Goal: Task Accomplishment & Management: Manage account settings

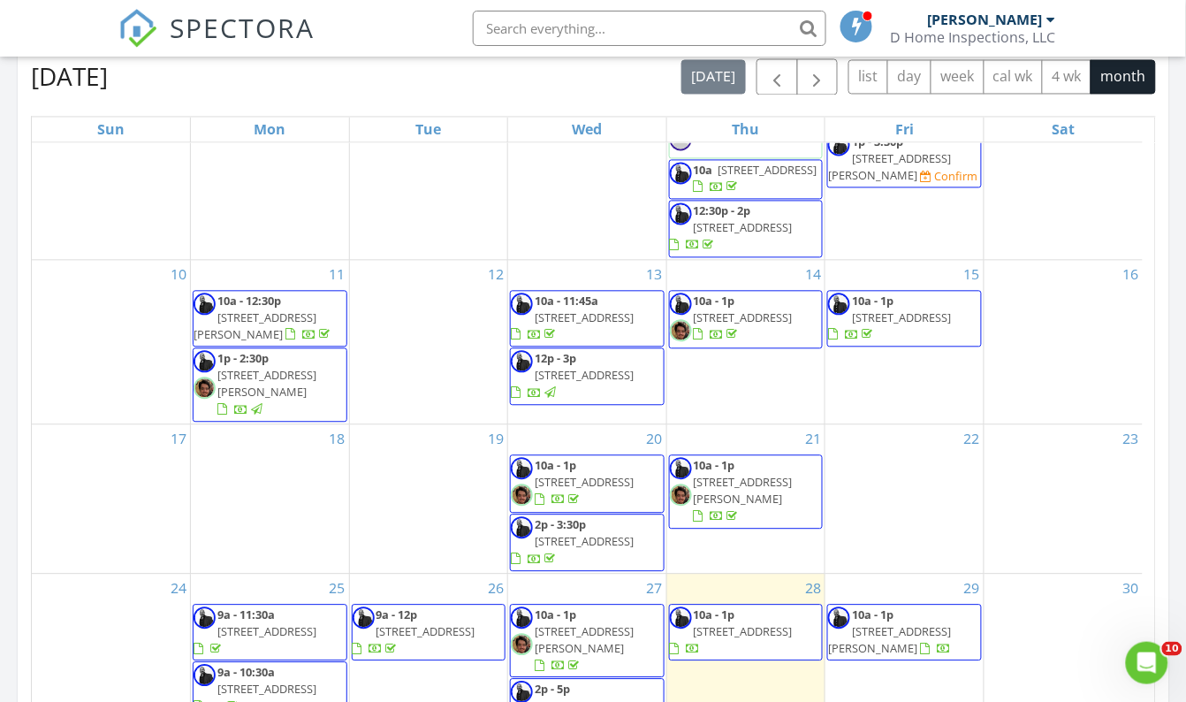
scroll to position [1048, 0]
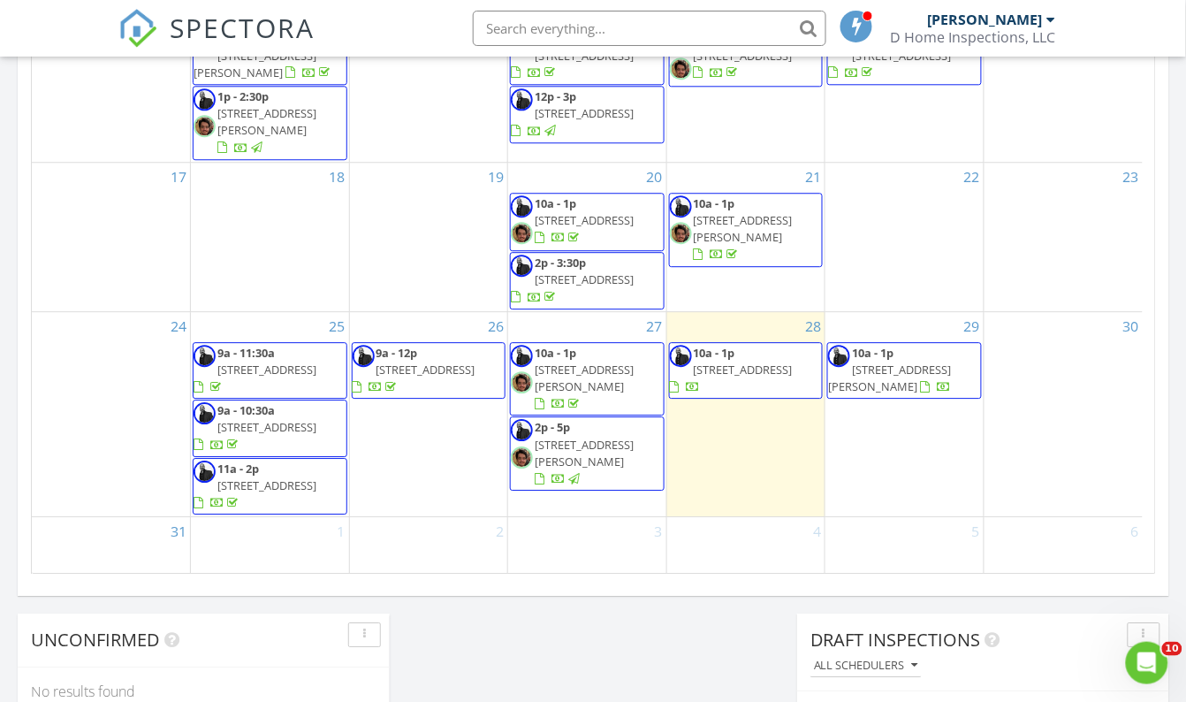
click at [576, 419] on link "2p - 5p 205 W Wheeler Rd, Seffner 33584" at bounding box center [584, 452] width 99 height 67
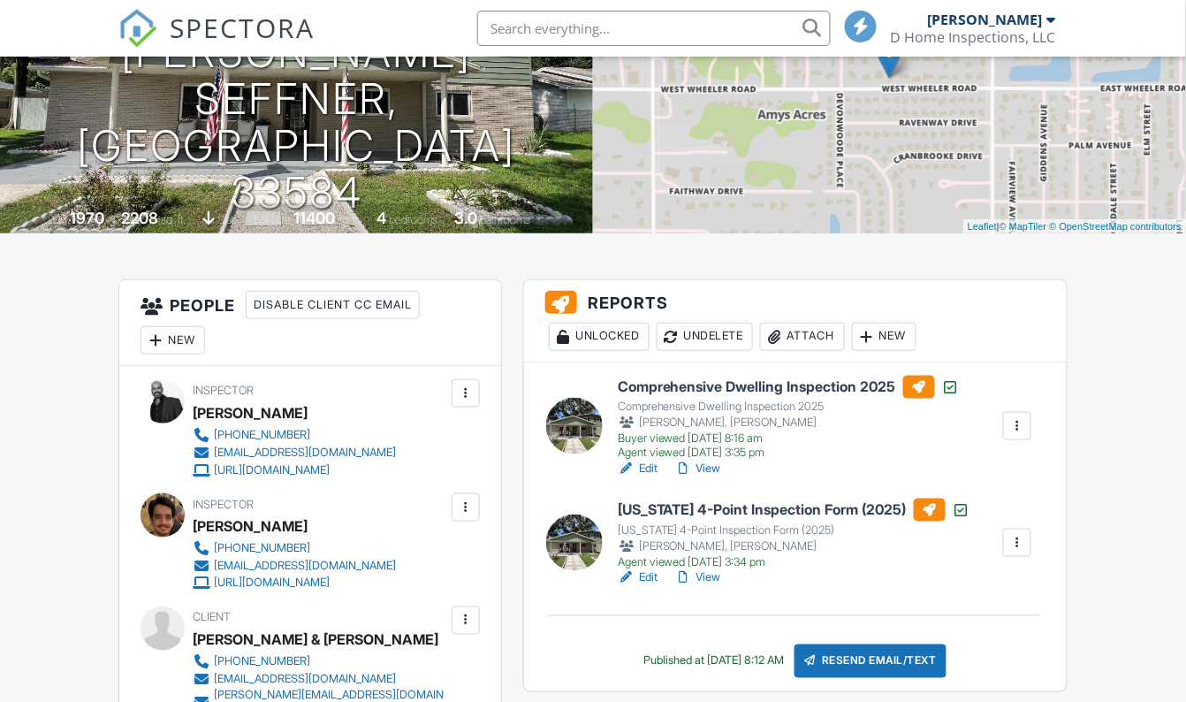
click at [711, 460] on link "View" at bounding box center [698, 469] width 46 height 18
click at [711, 465] on link "View" at bounding box center [698, 469] width 46 height 18
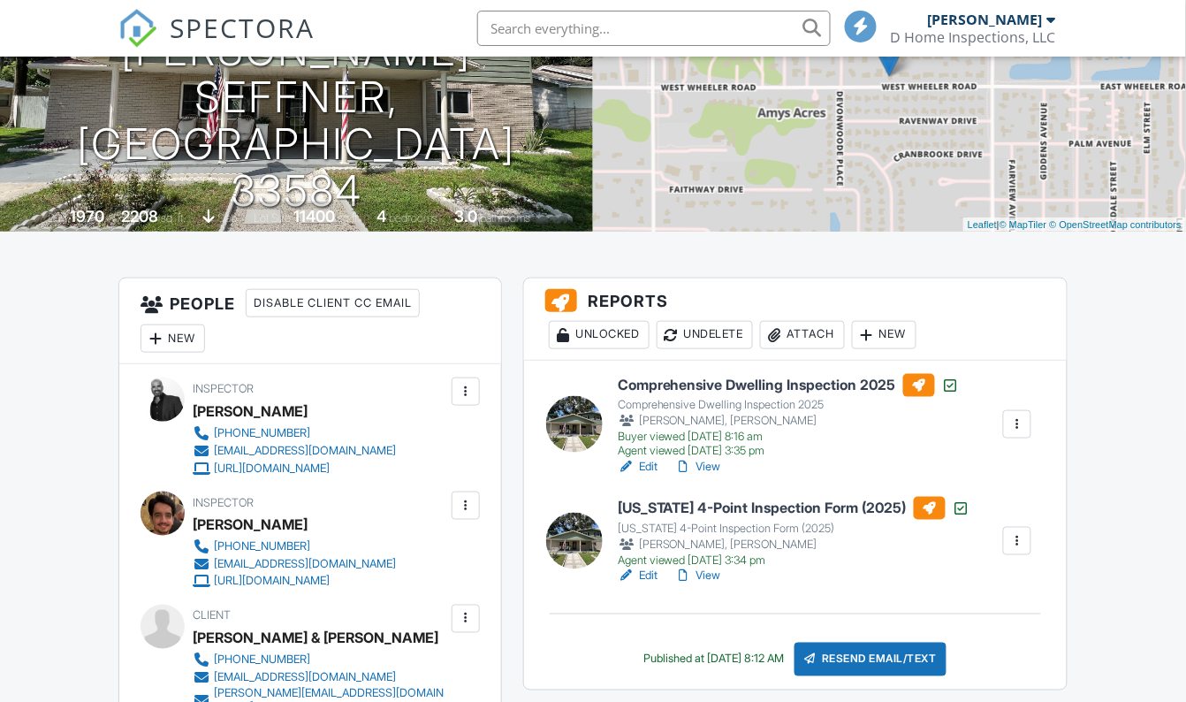
click at [711, 464] on link "View" at bounding box center [698, 467] width 46 height 18
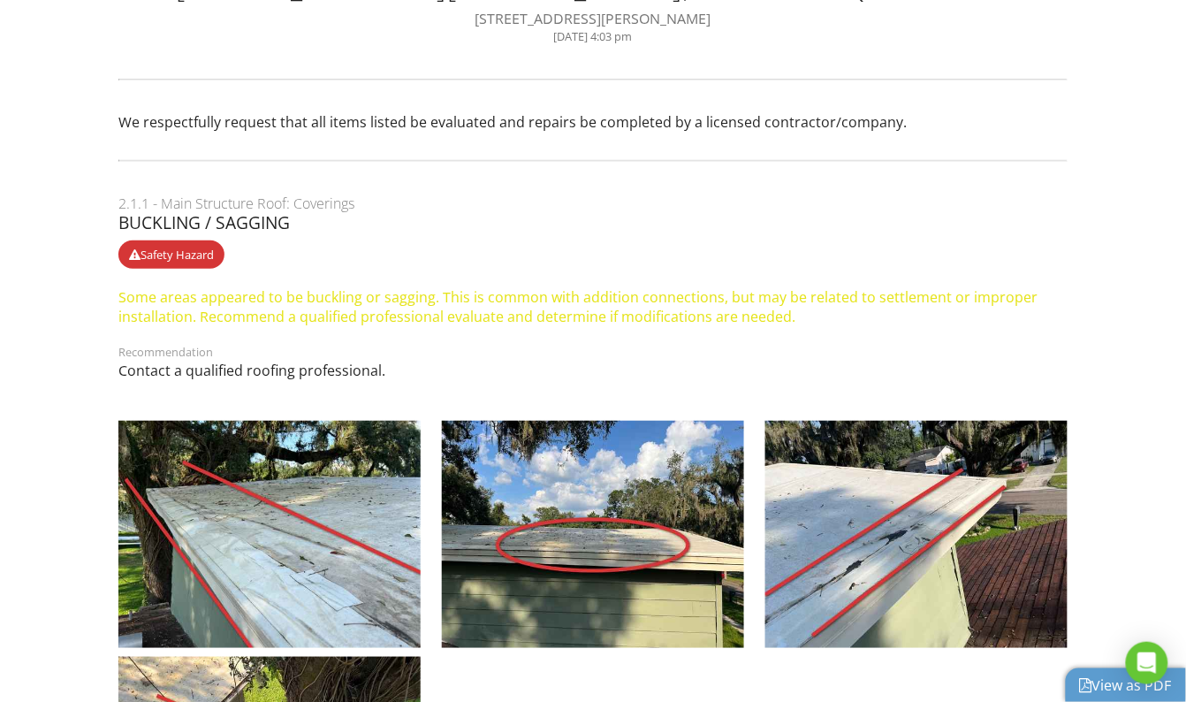
scroll to position [240, 0]
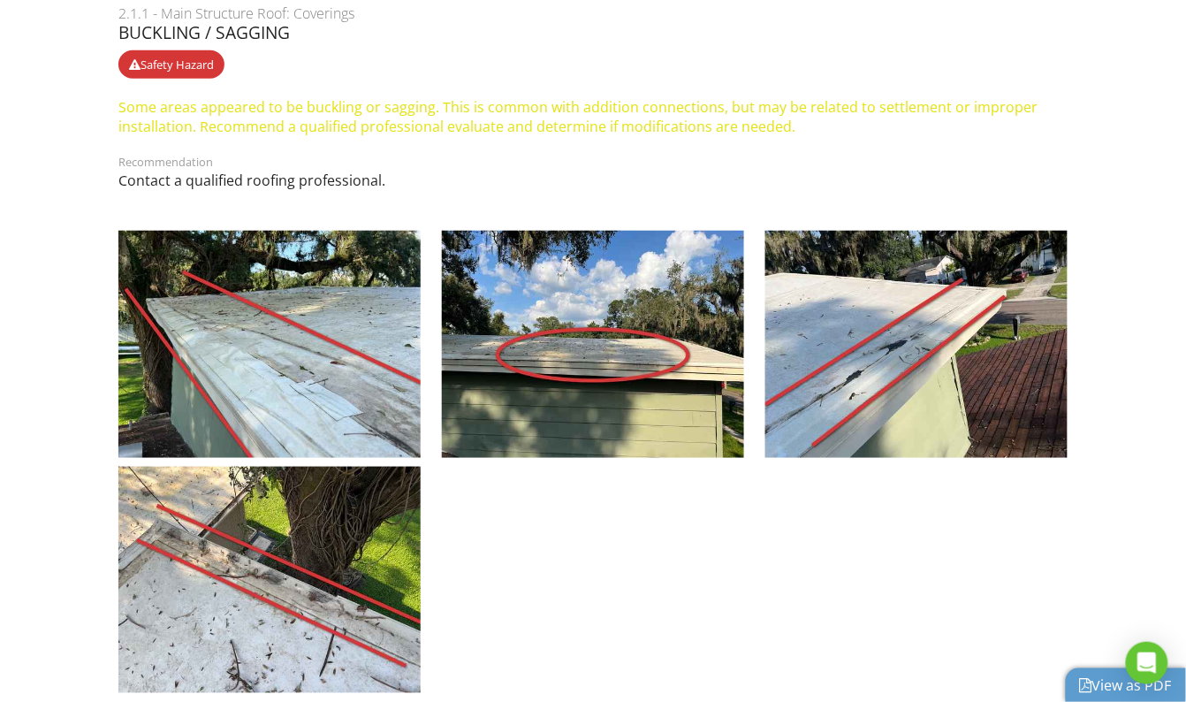
click at [1116, 682] on link "View as PDF" at bounding box center [1126, 684] width 92 height 19
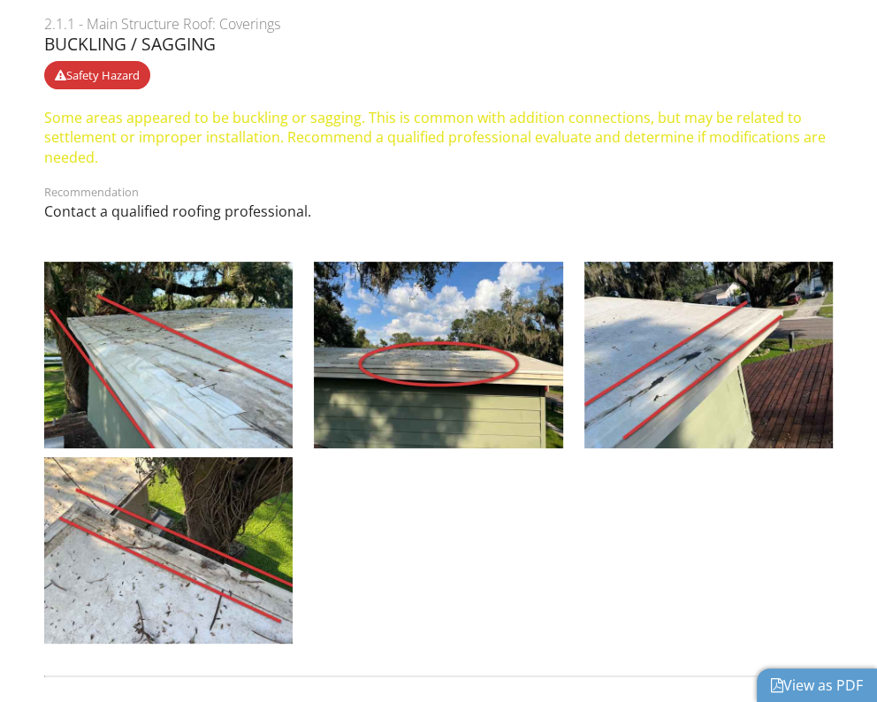
scroll to position [0, 0]
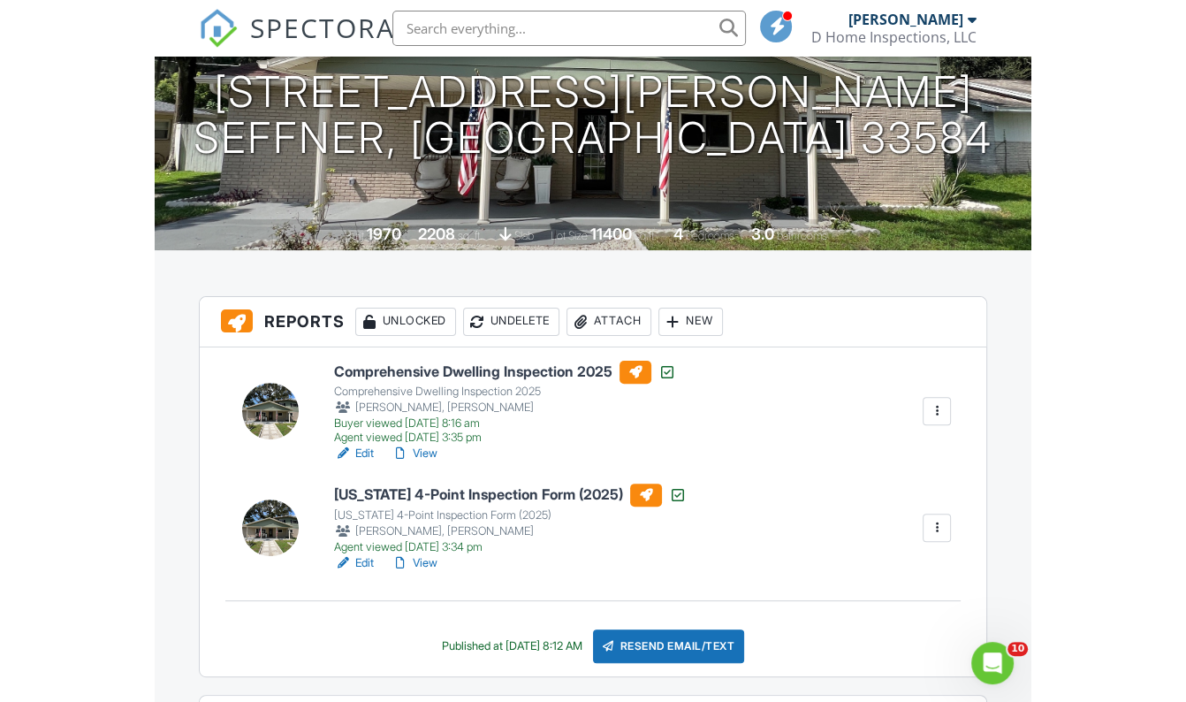
scroll to position [252, 0]
